Goal: Check status

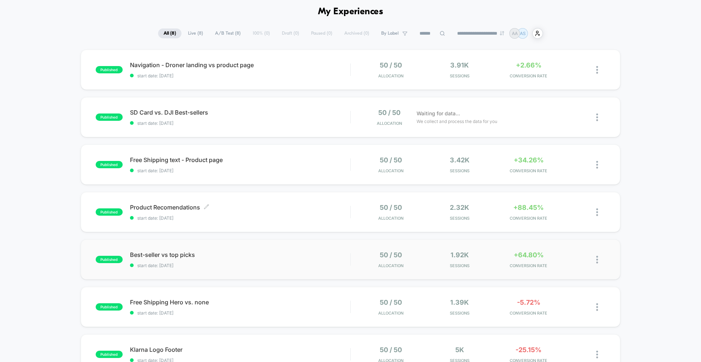
scroll to position [25, 0]
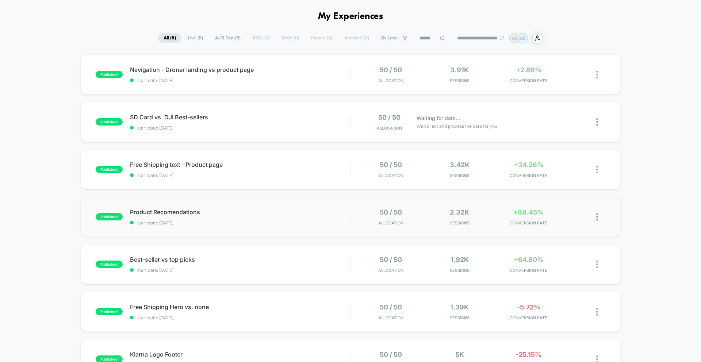
click at [309, 208] on div "published Product Recomendations start date: [DATE] 50 / 50 Allocation 2.32k Se…" at bounding box center [351, 217] width 540 height 40
